Goal: Find specific page/section: Find specific page/section

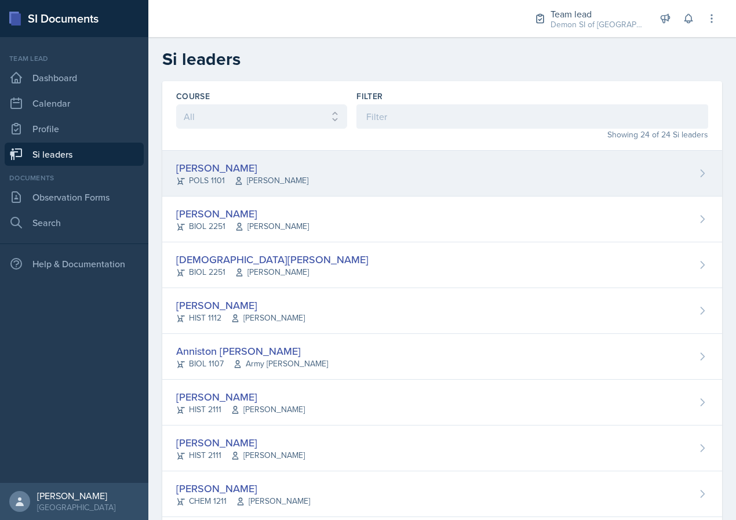
click at [225, 180] on div "POLS 1101 [PERSON_NAME]" at bounding box center [242, 180] width 132 height 12
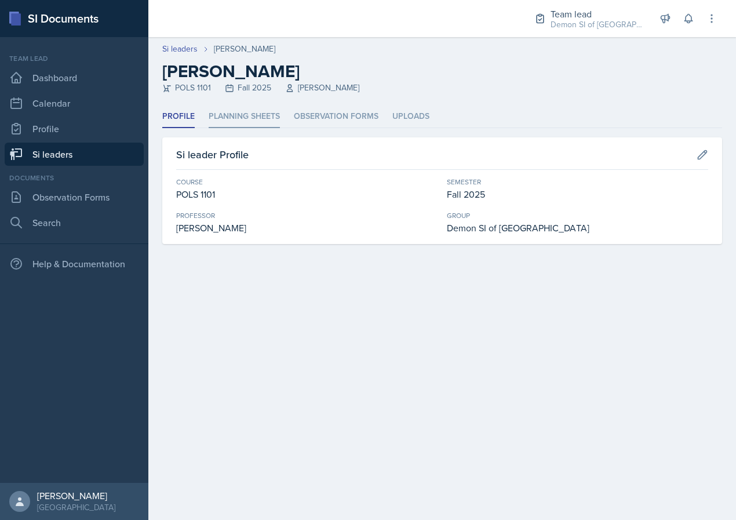
click at [239, 126] on li "Planning Sheets" at bounding box center [244, 116] width 71 height 23
